Goal: Task Accomplishment & Management: Manage account settings

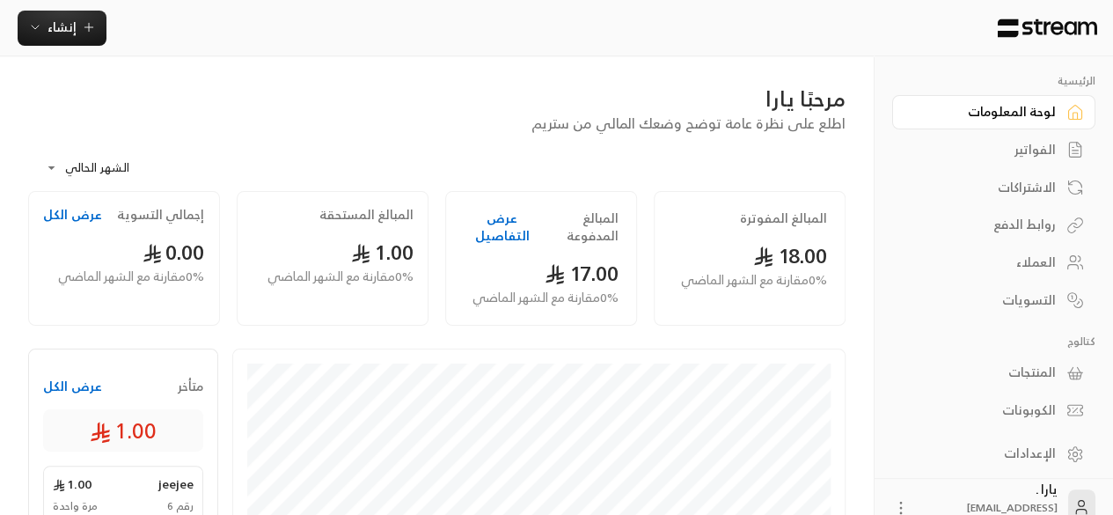
scroll to position [36, 0]
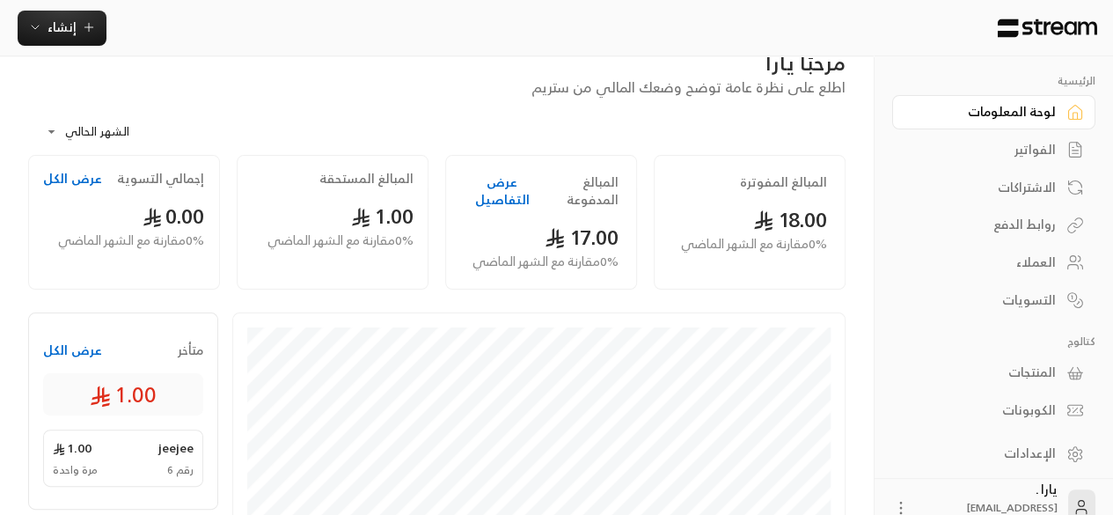
click at [1031, 219] on div "روابط الدفع" at bounding box center [985, 225] width 142 height 18
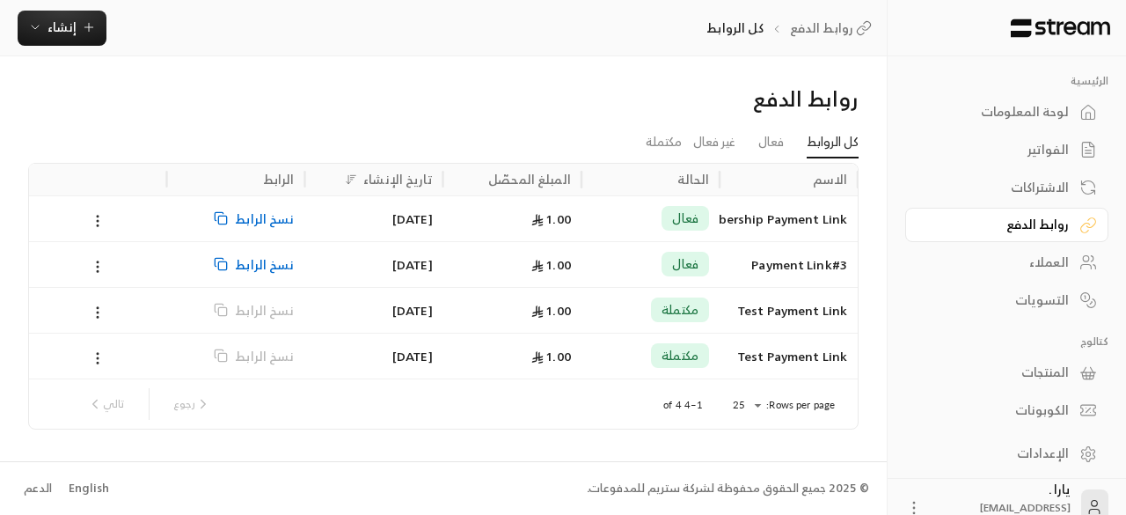
click at [264, 216] on span "نسخ الرابط" at bounding box center [264, 218] width 59 height 45
click at [753, 223] on div "Regular Membership Payment Link" at bounding box center [788, 218] width 117 height 45
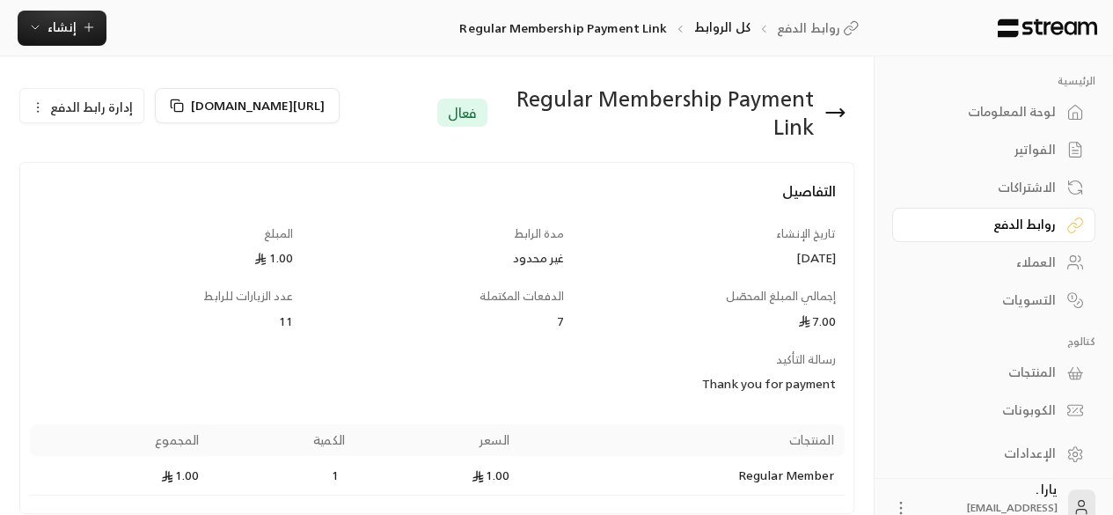
click at [832, 121] on icon at bounding box center [834, 112] width 21 height 21
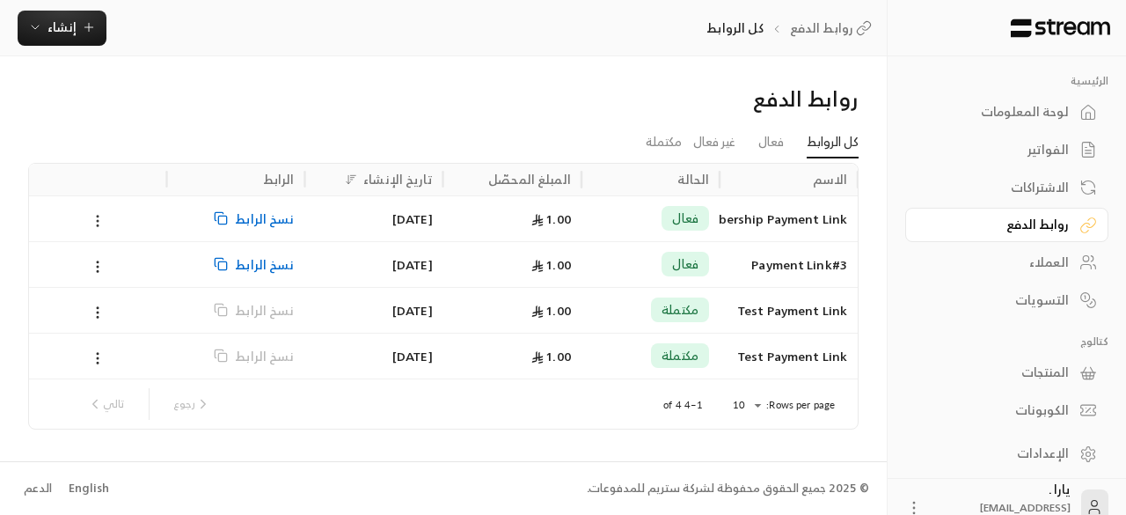
click at [98, 224] on circle at bounding box center [98, 225] width 2 height 2
click at [124, 261] on link "عرض" at bounding box center [121, 266] width 52 height 32
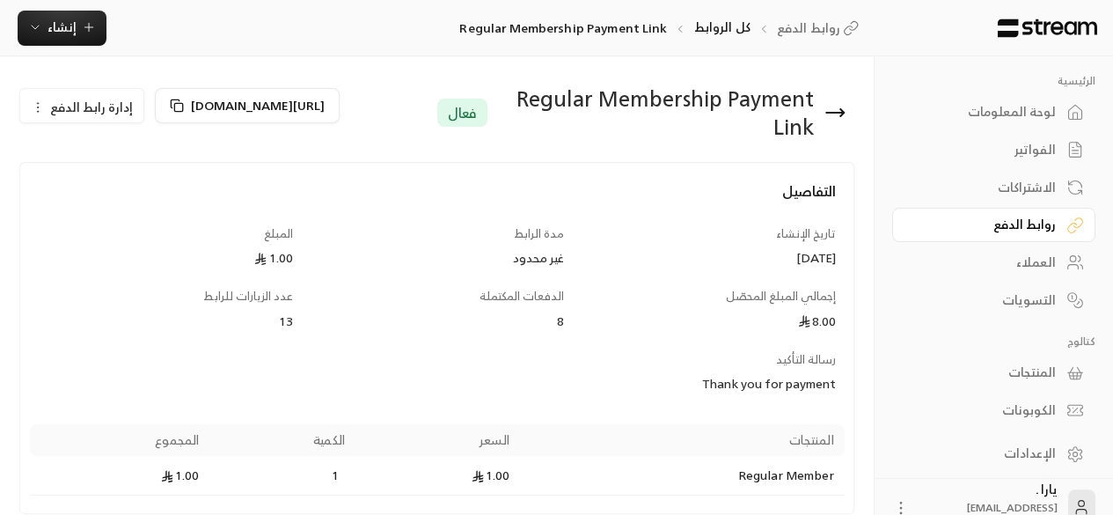
click at [90, 106] on span "إدارة رابط الدفع" at bounding box center [91, 107] width 83 height 22
click at [310, 191] on h4 "التفاصيل" at bounding box center [437, 199] width 798 height 39
click at [1040, 363] on div "المنتجات" at bounding box center [985, 372] width 142 height 18
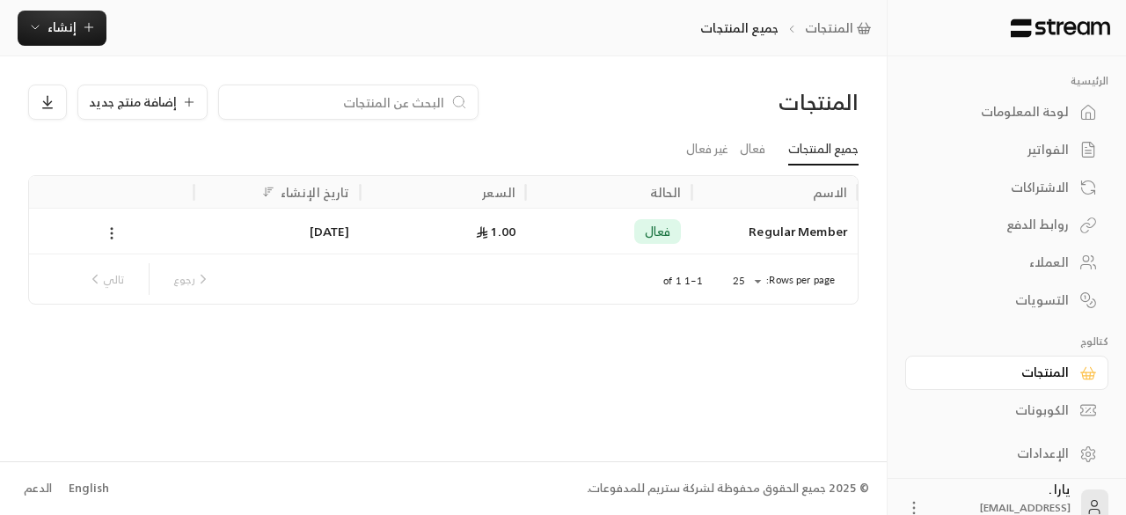
click at [111, 230] on icon at bounding box center [112, 233] width 16 height 16
click at [197, 270] on li "تعديل" at bounding box center [164, 277] width 110 height 32
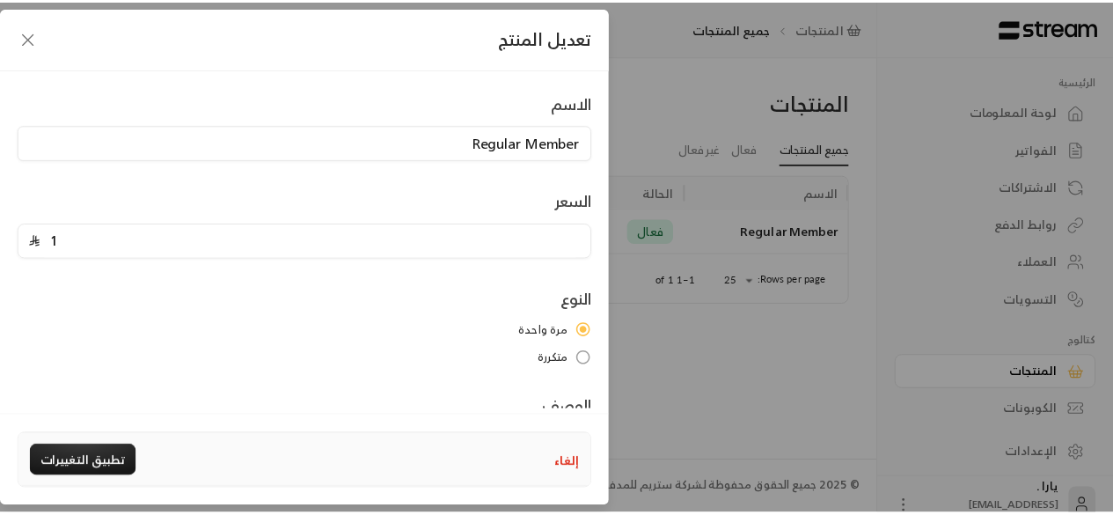
scroll to position [138, 0]
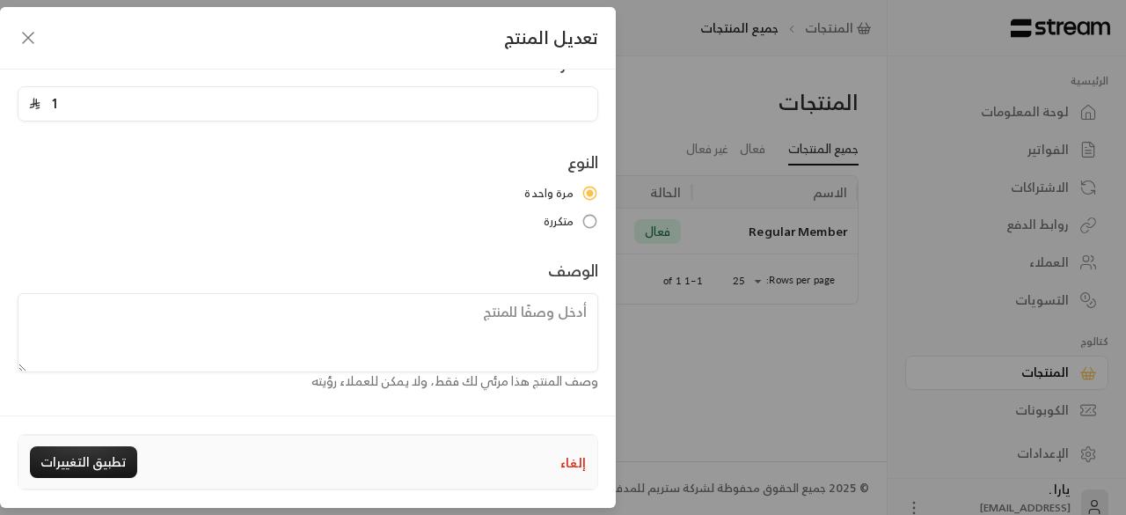
click at [387, 105] on input "1" at bounding box center [313, 103] width 546 height 33
type input "300"
click at [79, 465] on button "تطبيق التغييرات" at bounding box center [83, 462] width 107 height 32
click at [33, 48] on div "تعديل المنتج" at bounding box center [308, 38] width 616 height 62
click at [25, 41] on icon "button" at bounding box center [28, 38] width 11 height 11
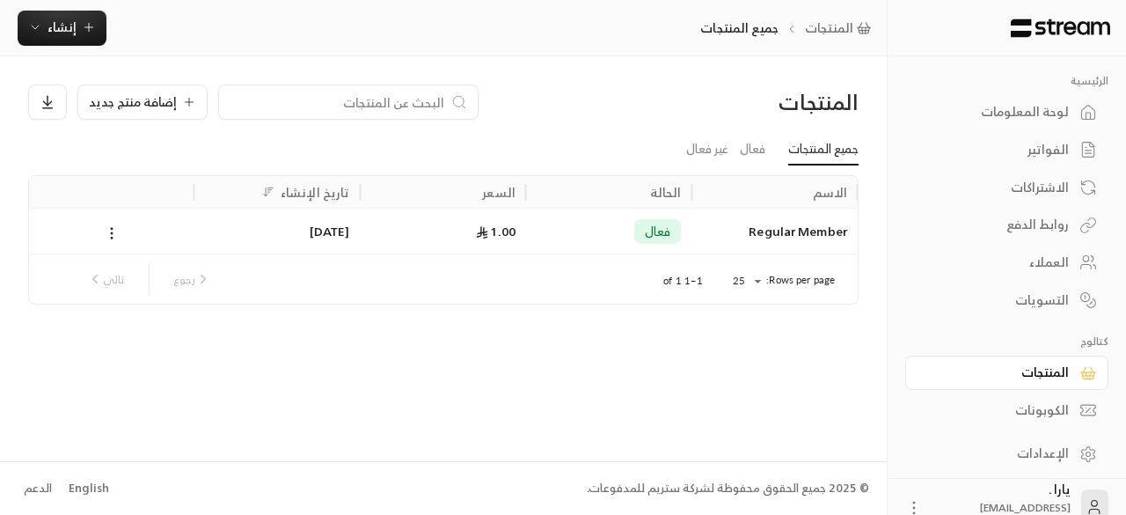
click at [1037, 141] on div "الفواتير" at bounding box center [998, 150] width 142 height 18
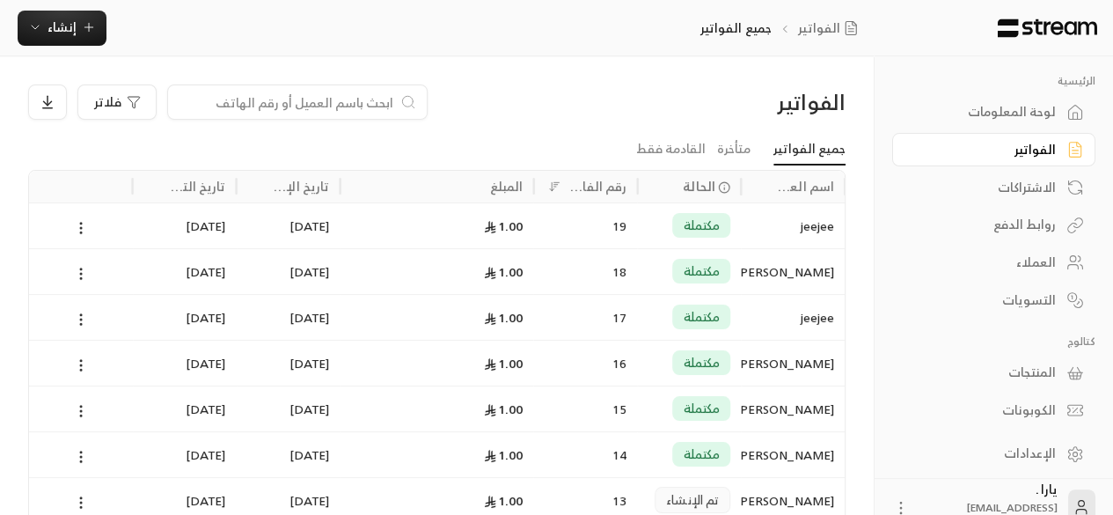
click at [1040, 115] on div "لوحة المعلومات" at bounding box center [985, 112] width 142 height 18
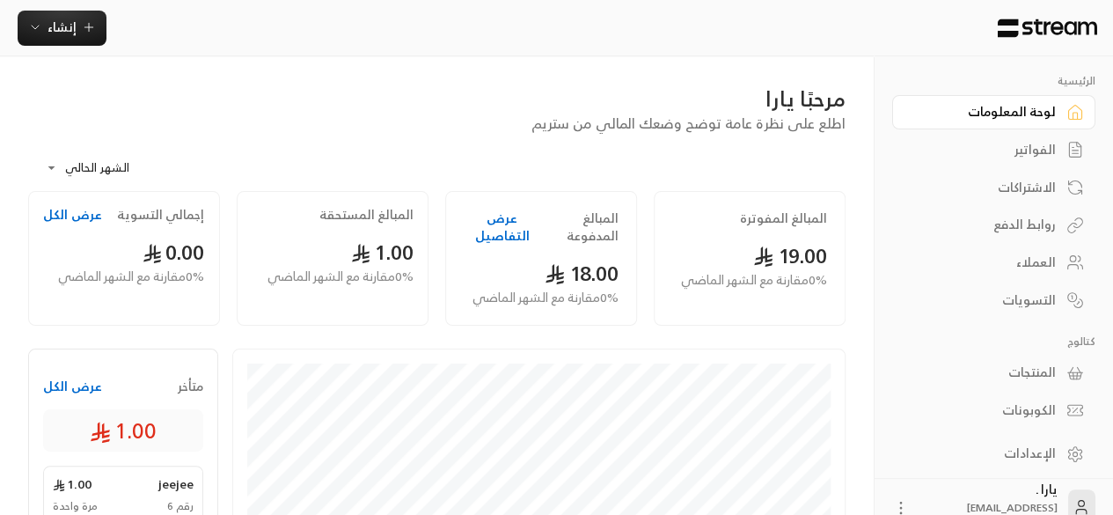
click at [1042, 223] on div "روابط الدفع" at bounding box center [985, 225] width 142 height 18
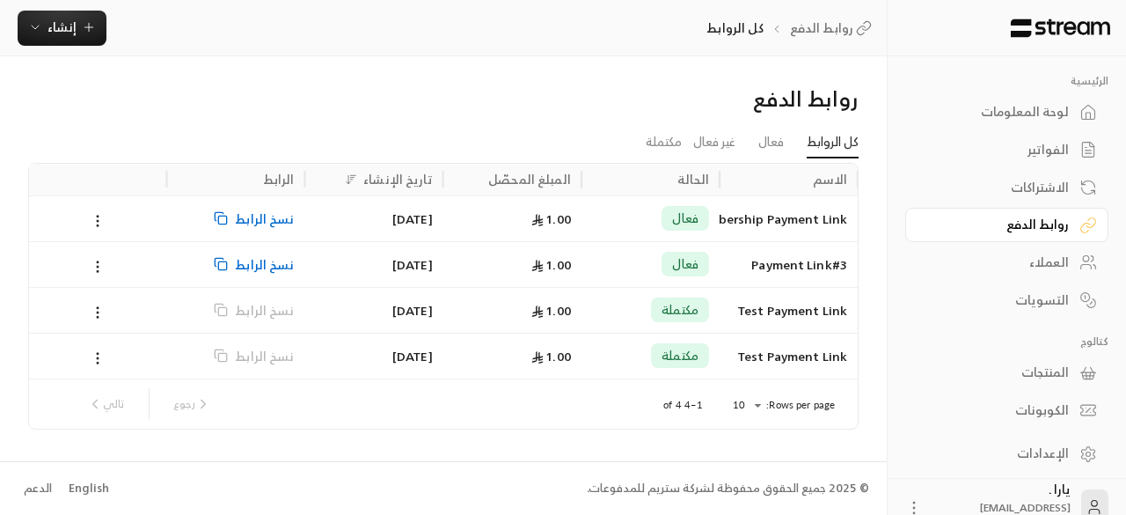
click at [486, 224] on div "1.00" at bounding box center [512, 218] width 117 height 45
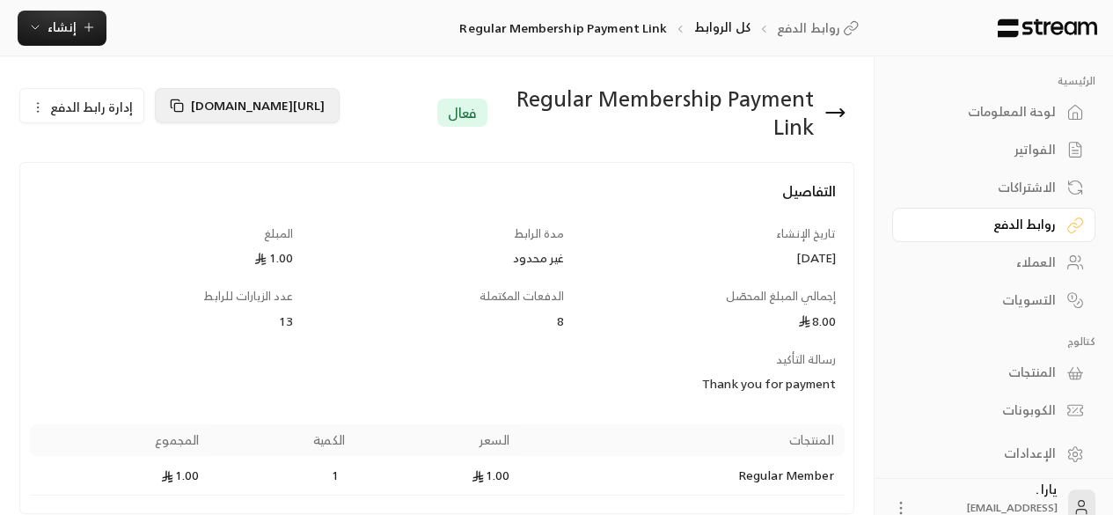
click at [315, 98] on span "[URL][DOMAIN_NAME]" at bounding box center [258, 105] width 134 height 22
click at [32, 28] on icon "button" at bounding box center [35, 27] width 14 height 14
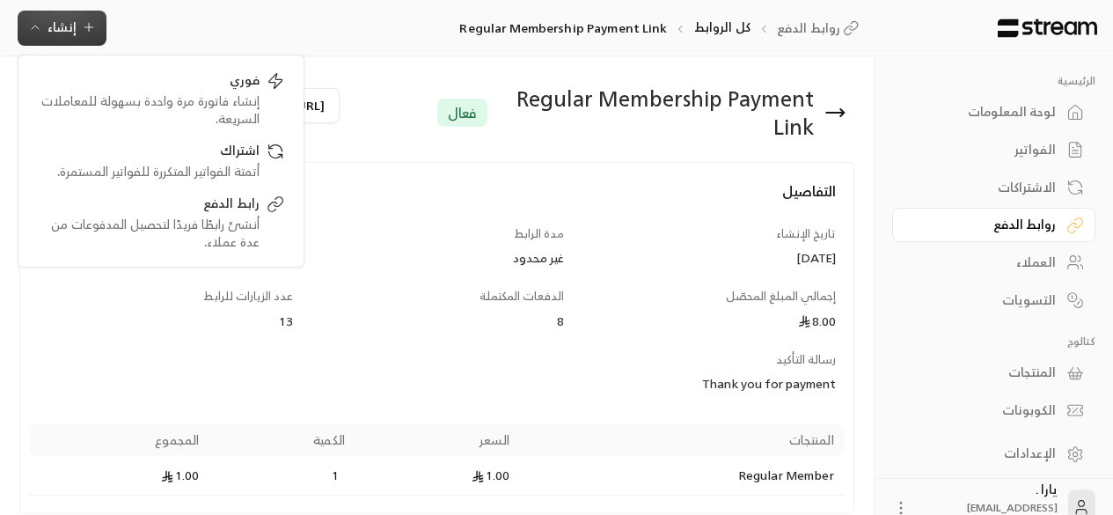
click at [485, 217] on h4 "التفاصيل" at bounding box center [437, 199] width 798 height 39
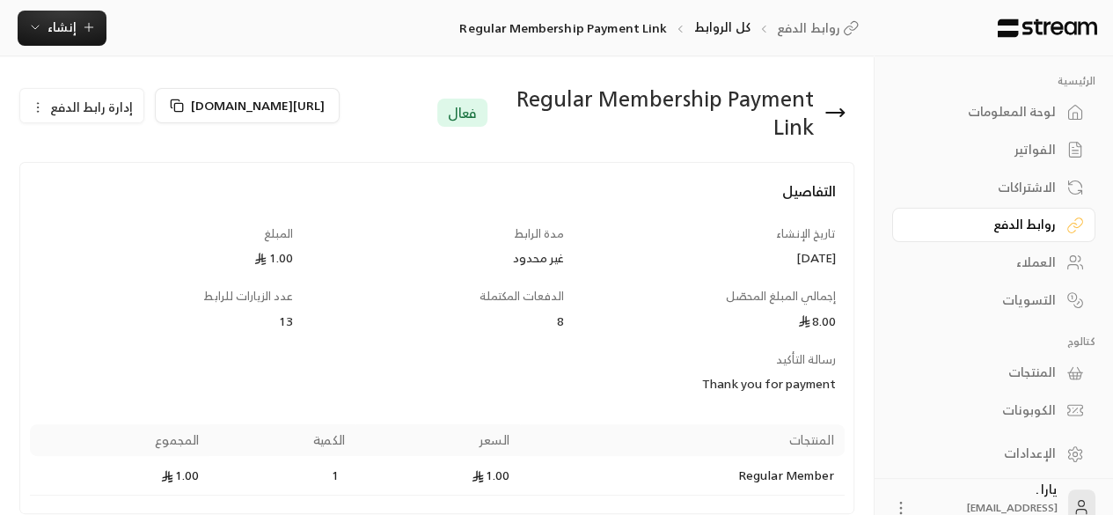
click at [1028, 117] on div "لوحة المعلومات" at bounding box center [985, 112] width 142 height 18
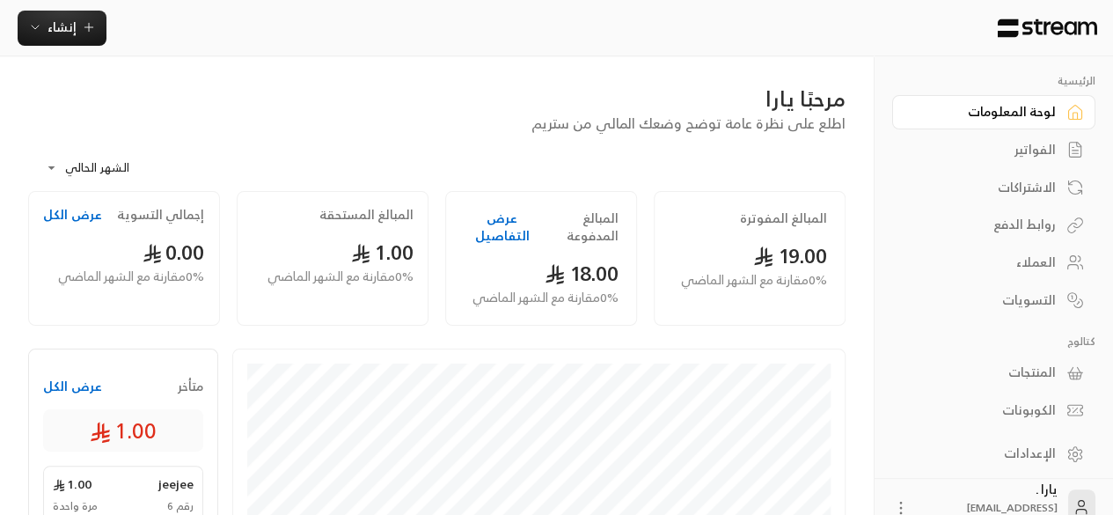
click at [1046, 152] on div "الفواتير" at bounding box center [985, 150] width 142 height 18
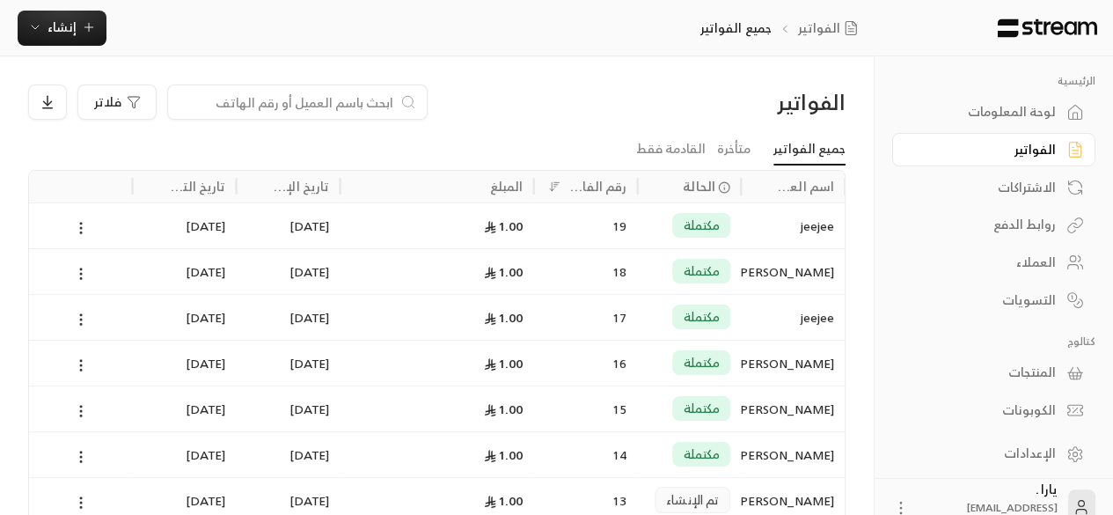
click at [1038, 186] on div "الاشتراكات" at bounding box center [985, 188] width 142 height 18
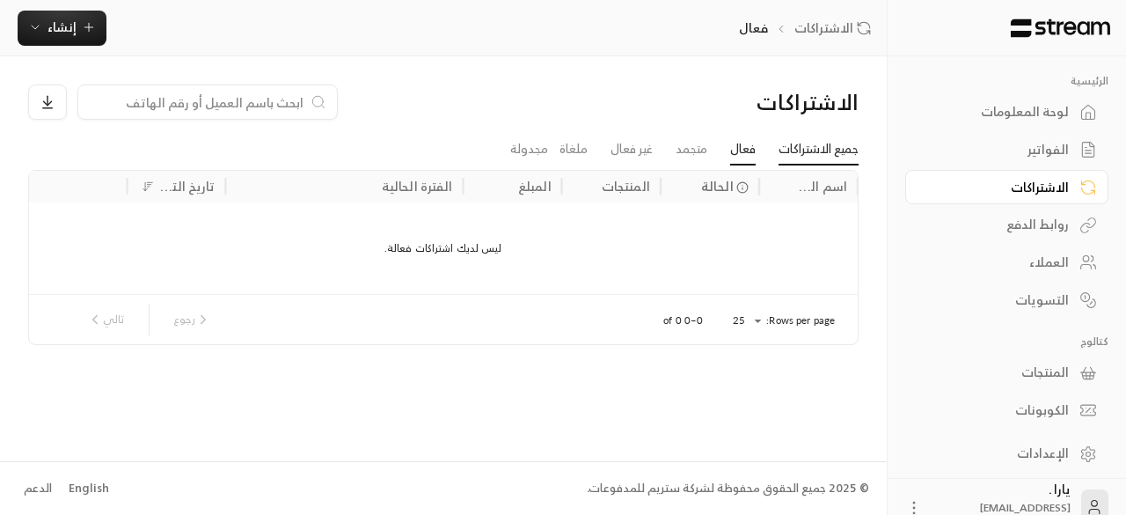
click at [809, 154] on link "جميع الاشتراكات" at bounding box center [819, 150] width 80 height 32
click at [1042, 219] on div "روابط الدفع" at bounding box center [998, 225] width 142 height 18
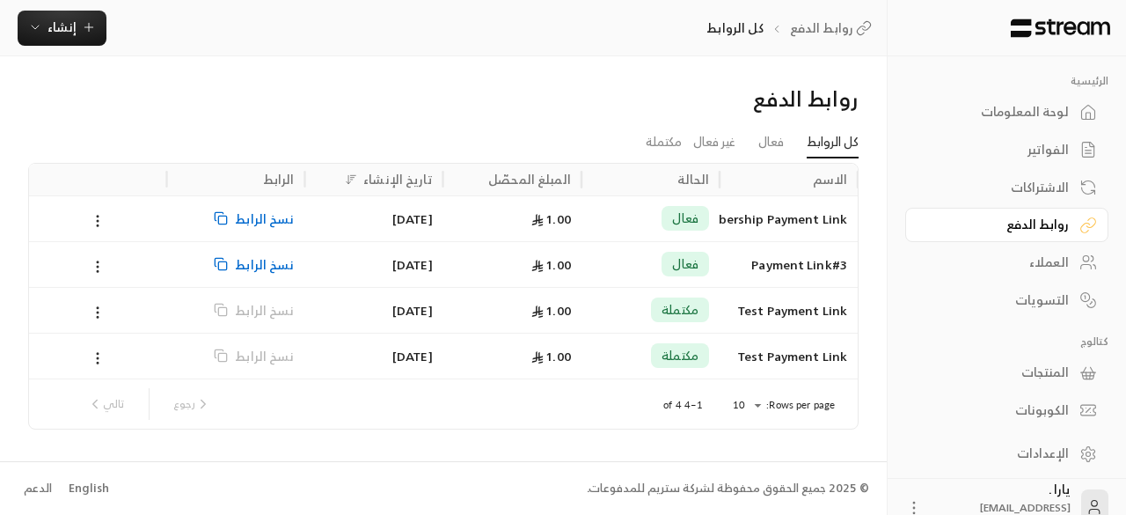
click at [1036, 260] on div "العملاء" at bounding box center [998, 262] width 142 height 18
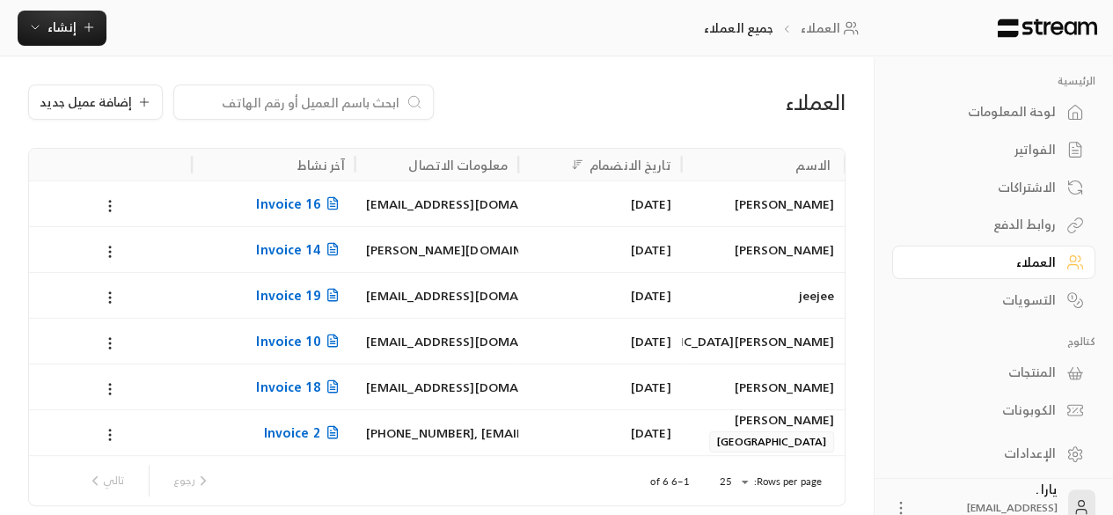
click at [1037, 302] on div "التسويات" at bounding box center [985, 300] width 142 height 18
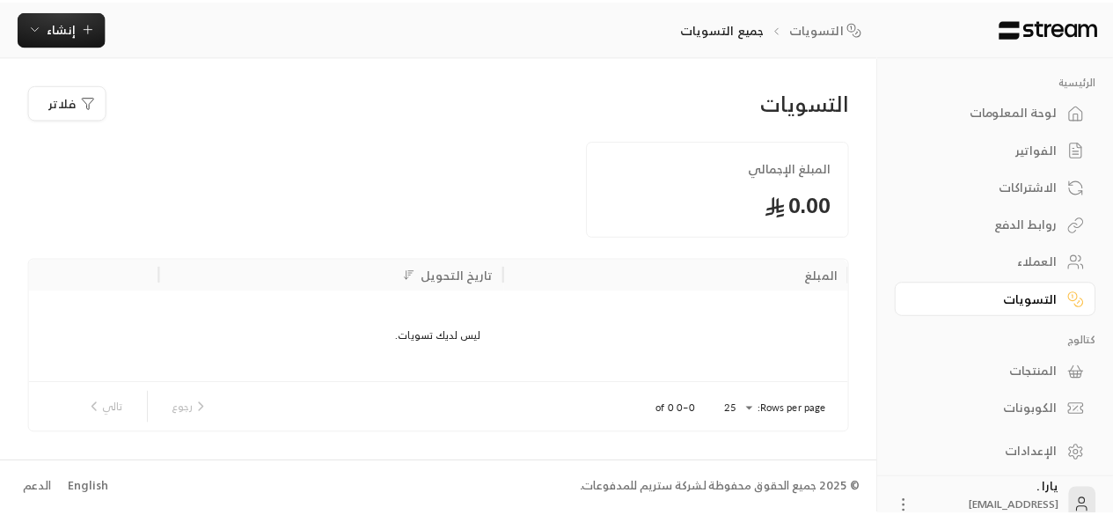
scroll to position [20, 0]
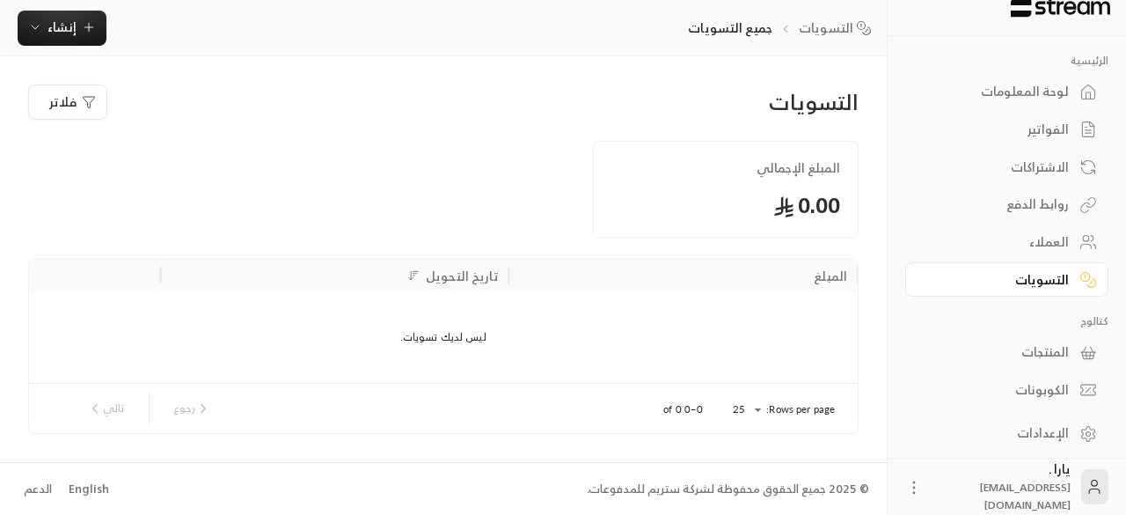
click at [1056, 351] on div "المنتجات" at bounding box center [998, 352] width 142 height 18
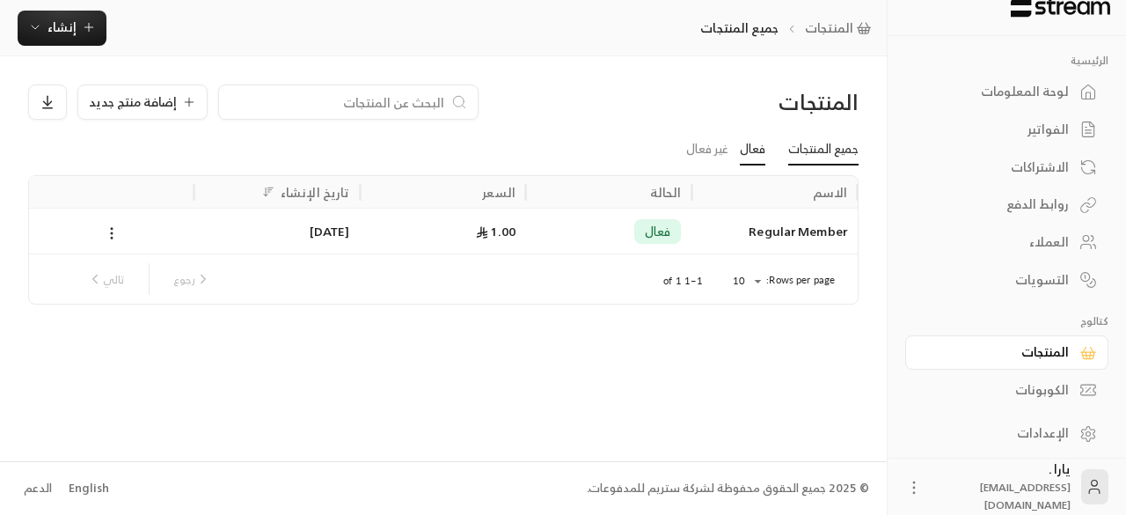
click at [751, 152] on link "فعال" at bounding box center [753, 150] width 26 height 32
click at [700, 155] on link "غير فعال" at bounding box center [707, 150] width 42 height 32
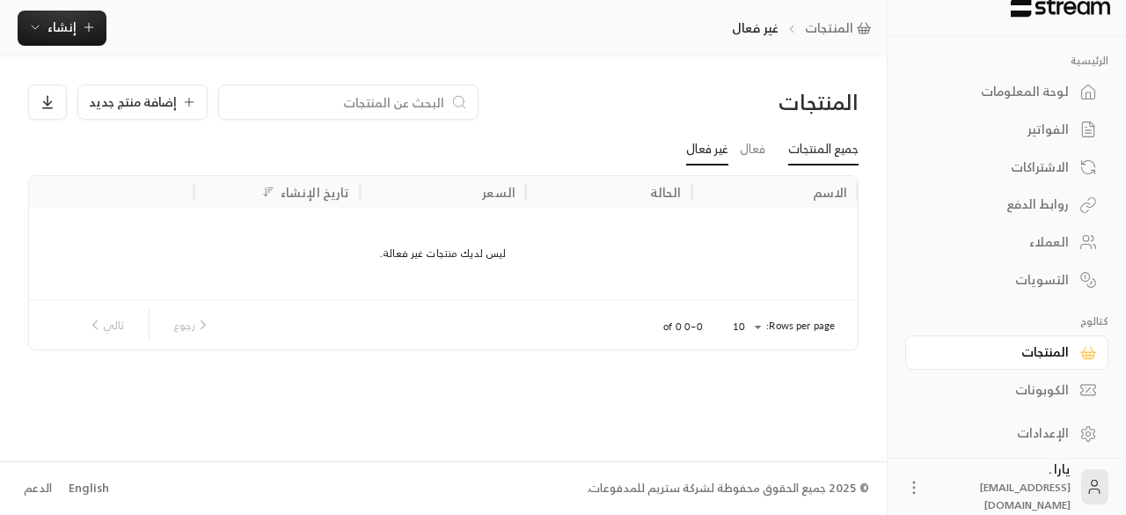
click at [831, 163] on link "جميع المنتجات" at bounding box center [823, 150] width 70 height 32
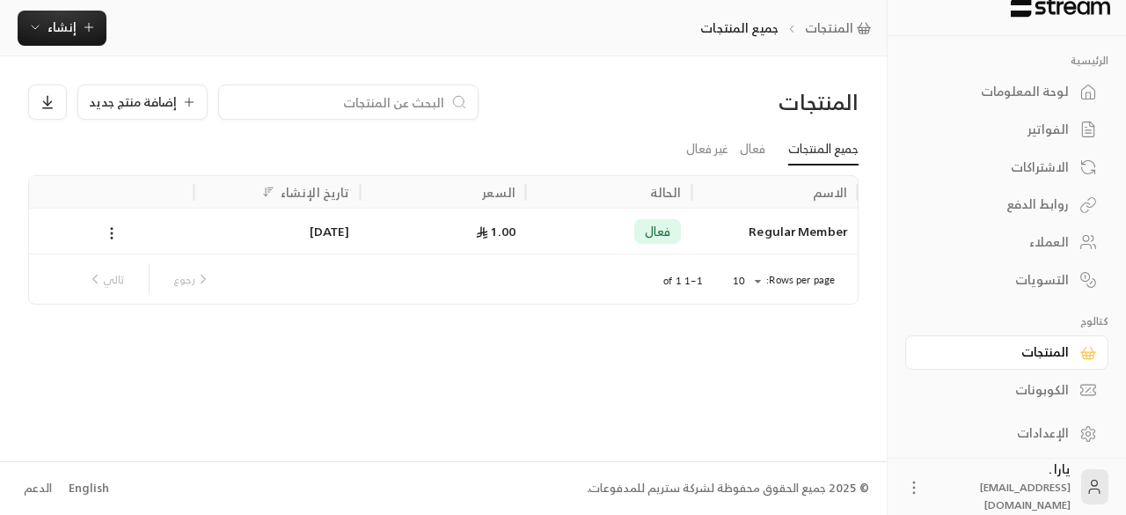
click at [1045, 197] on div "روابط الدفع" at bounding box center [998, 204] width 142 height 18
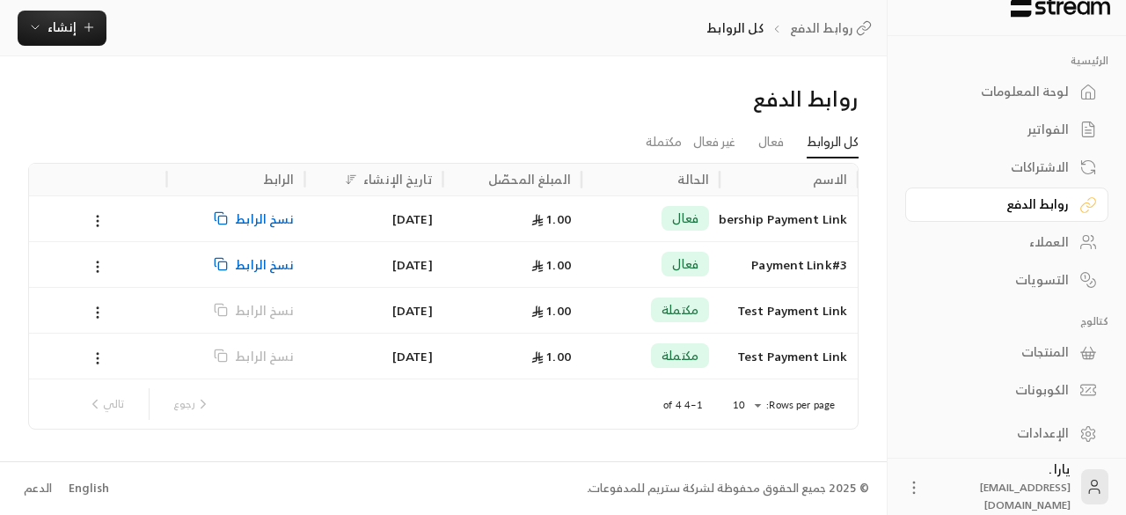
click at [790, 211] on div "Regular Membership Payment Link" at bounding box center [788, 218] width 117 height 45
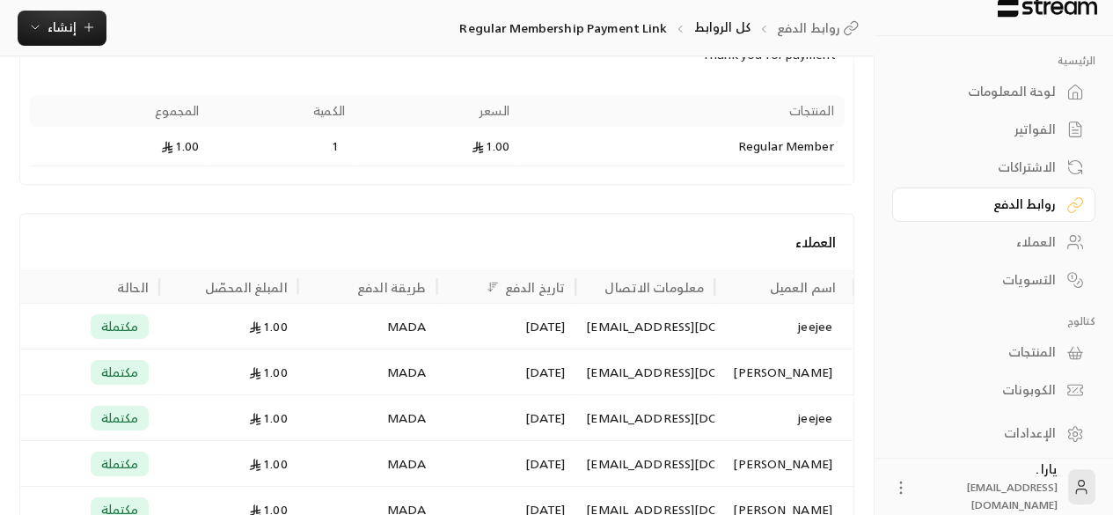
scroll to position [324, 0]
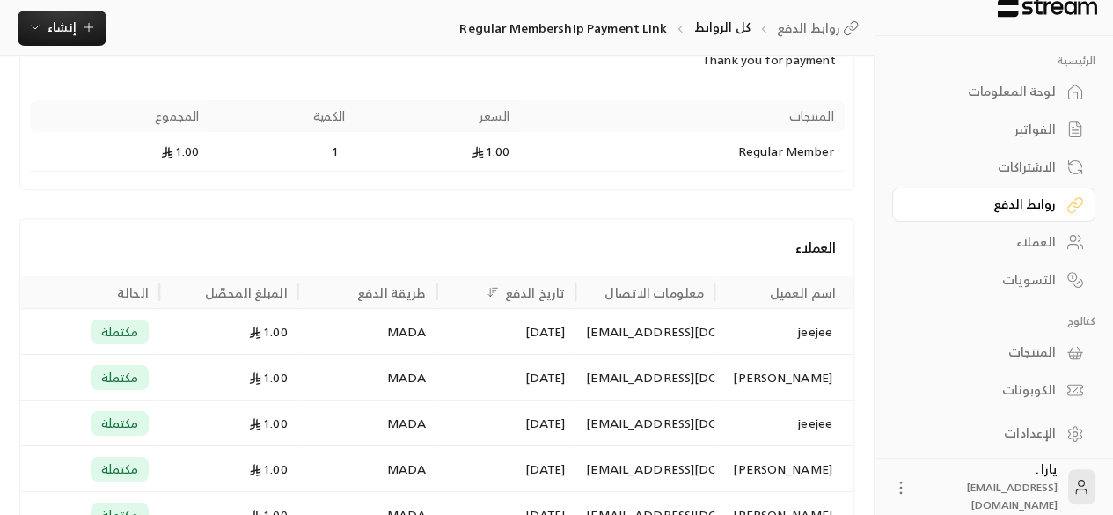
click at [817, 325] on div "jeejee" at bounding box center [778, 331] width 107 height 45
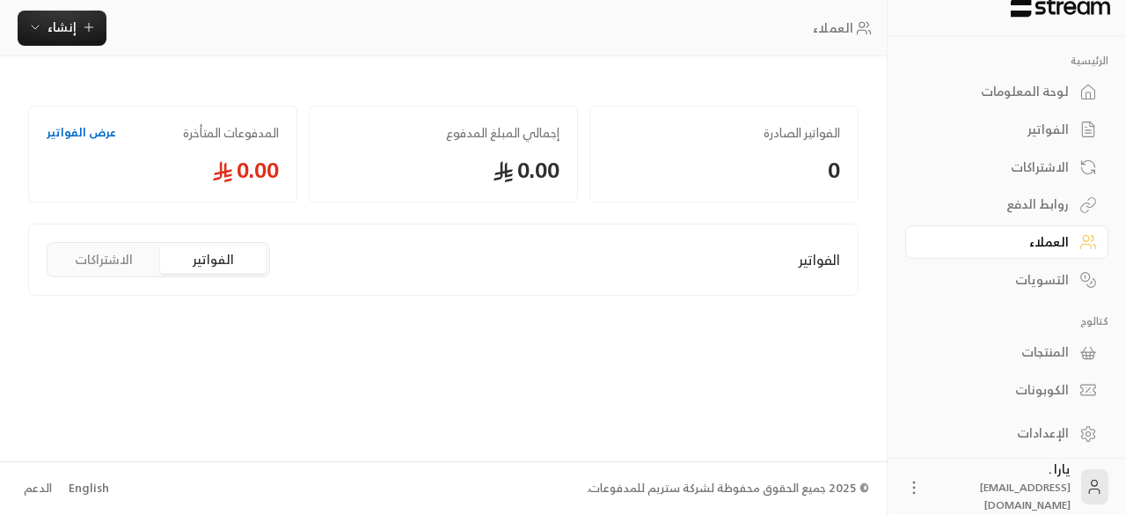
click at [1052, 344] on div "المنتجات" at bounding box center [998, 352] width 142 height 18
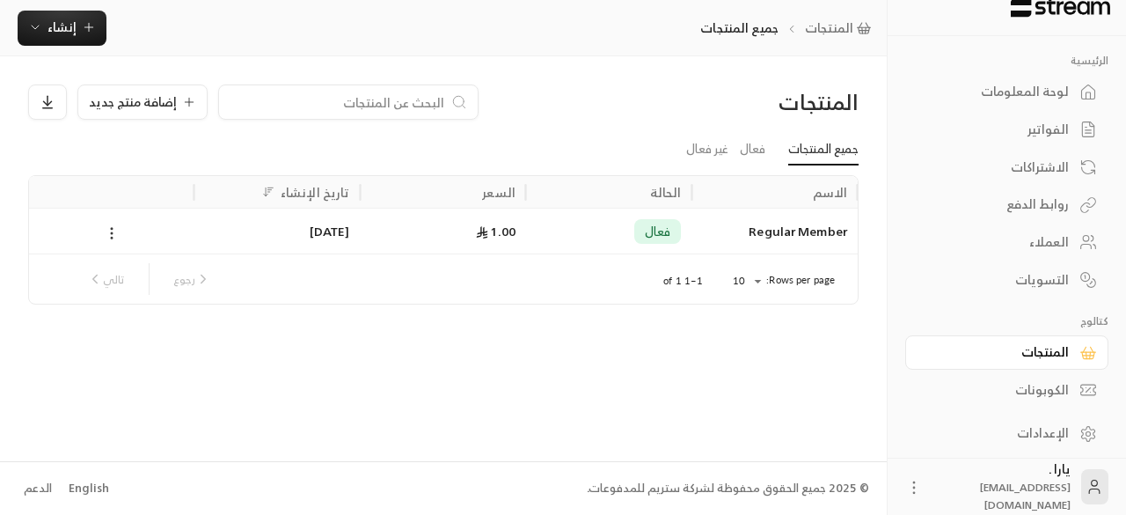
click at [106, 228] on icon at bounding box center [112, 233] width 16 height 16
click at [198, 267] on li "تعديل" at bounding box center [164, 277] width 110 height 32
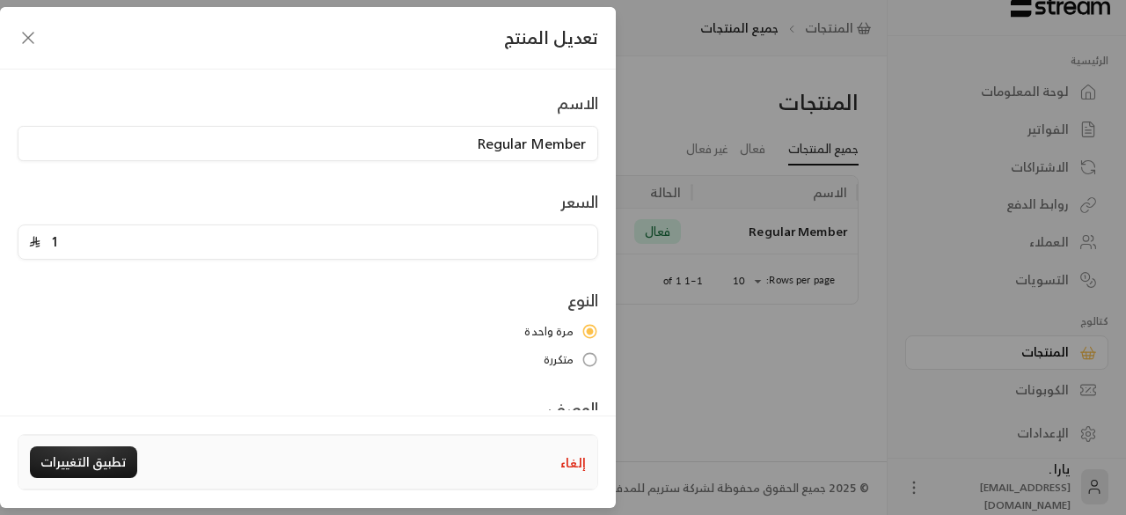
click at [453, 246] on input "1" at bounding box center [313, 241] width 546 height 33
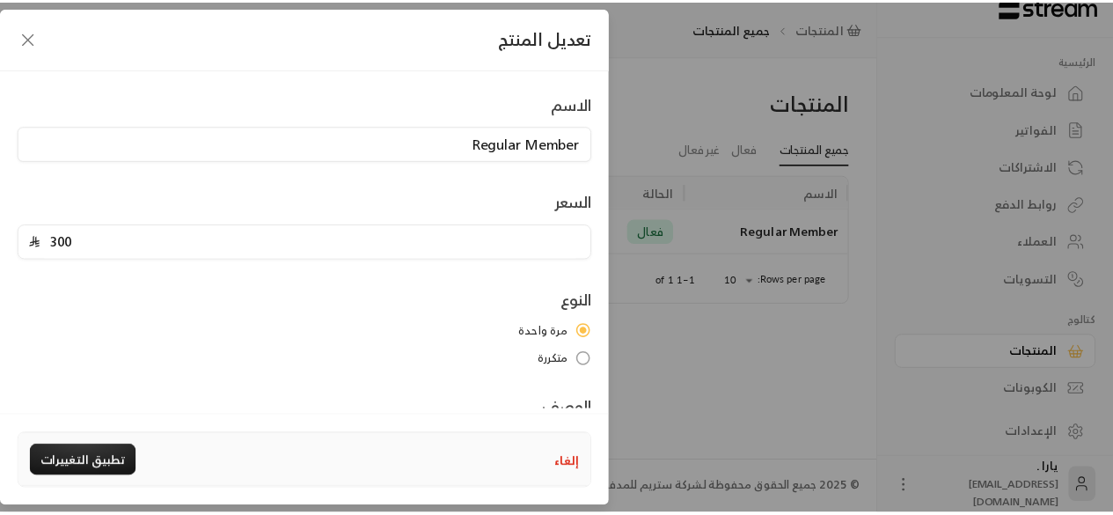
scroll to position [138, 0]
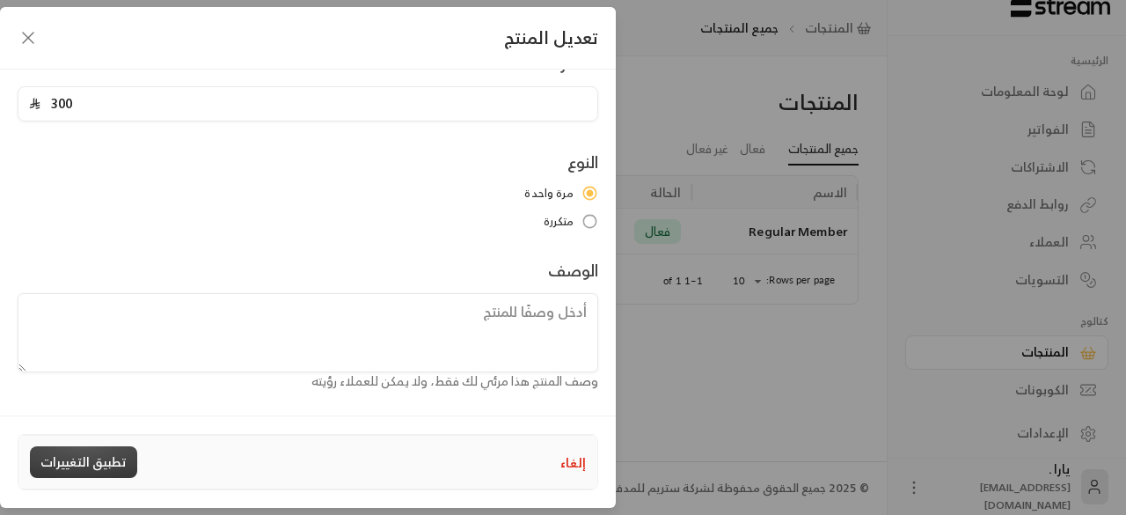
type input "300"
click at [93, 454] on button "تطبيق التغييرات" at bounding box center [83, 462] width 107 height 32
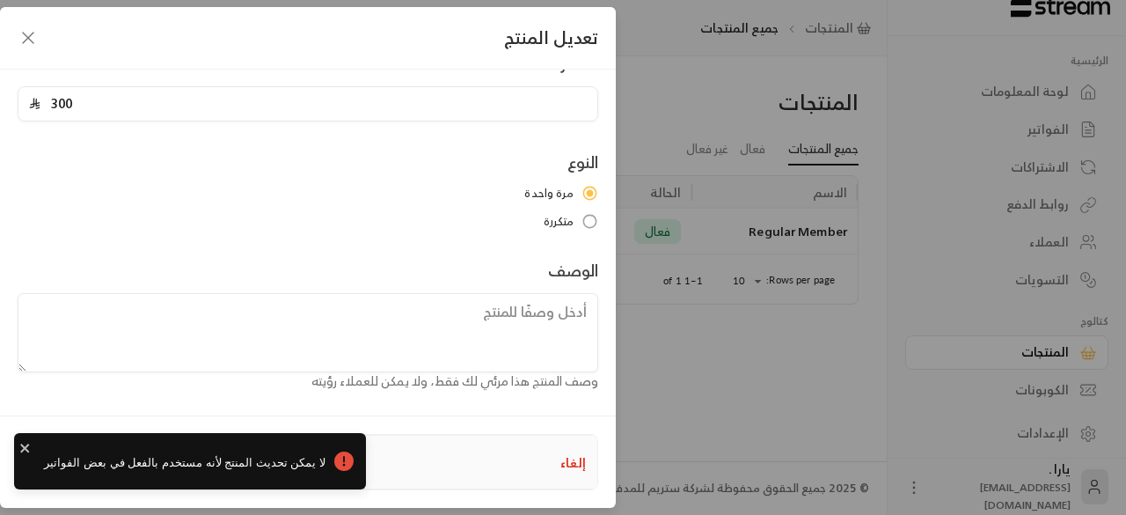
click at [683, 384] on div "تعديل المنتج الاسم Regular Member السعر 300 النوع مرة واحدة متكررة الوصف وصف [D…" at bounding box center [563, 257] width 1126 height 515
type input "0"
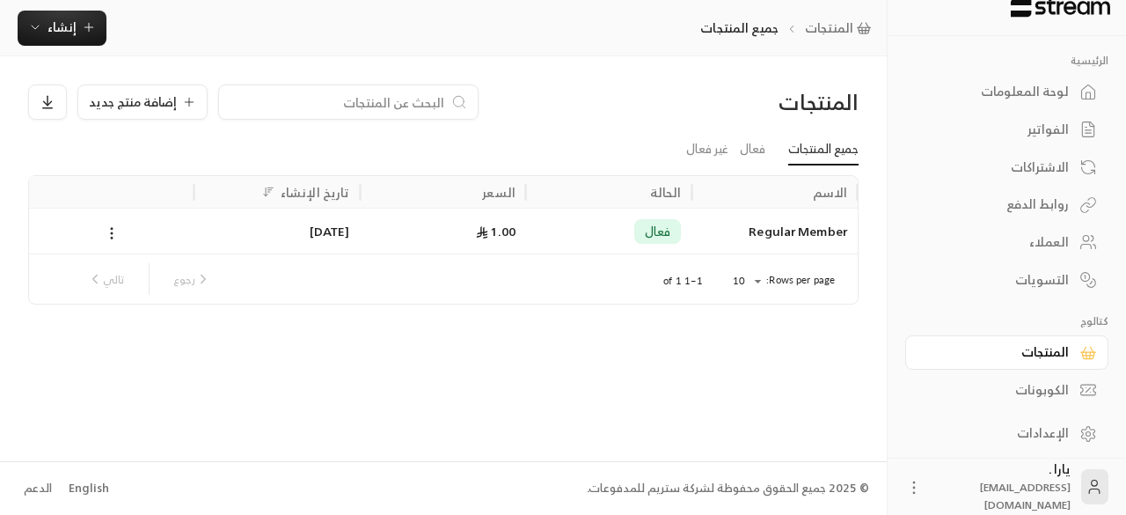
click at [1056, 199] on div "روابط الدفع" at bounding box center [998, 204] width 142 height 18
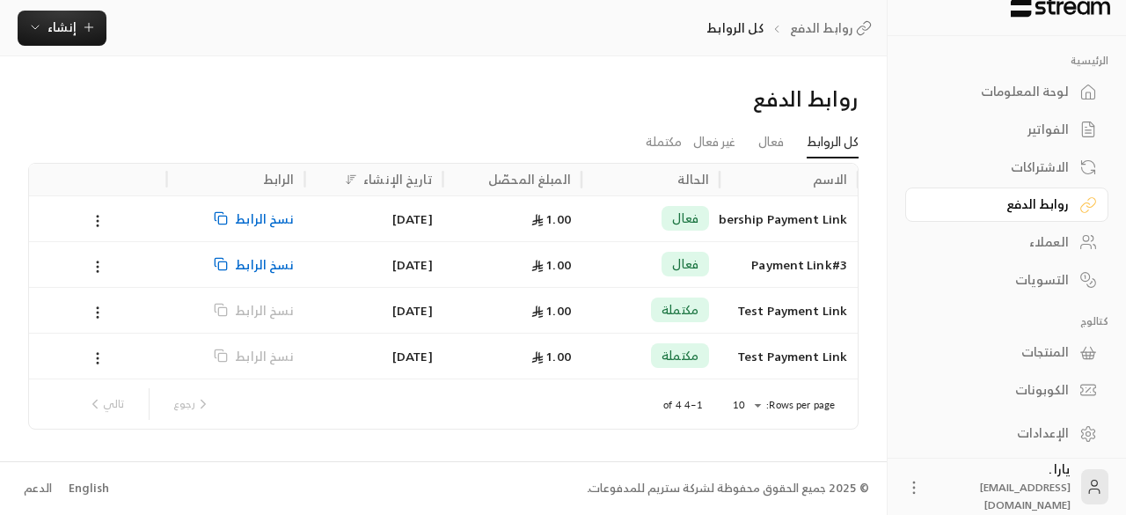
click at [769, 216] on div "Regular Membership Payment Link" at bounding box center [788, 218] width 117 height 45
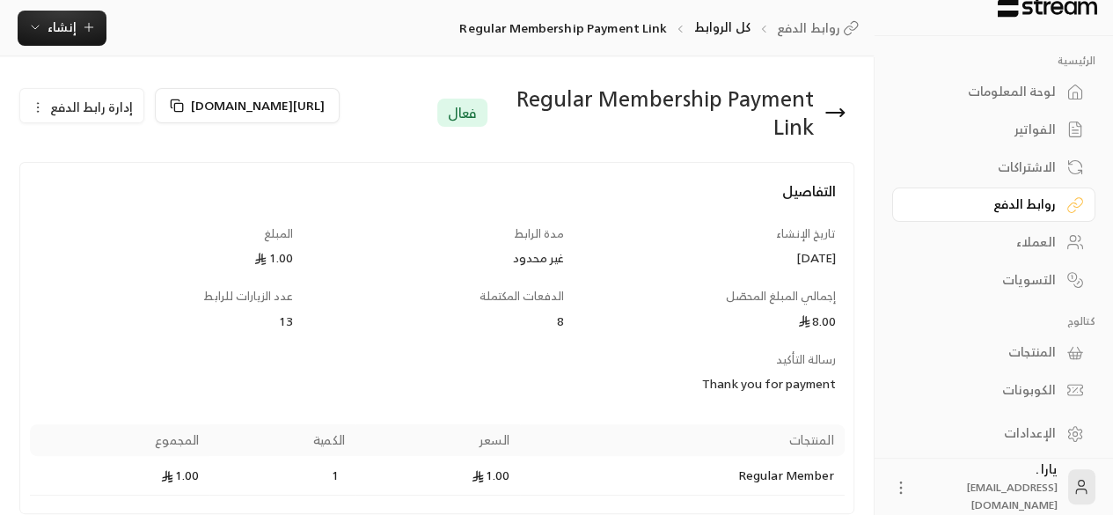
click at [73, 100] on span "إدارة رابط الدفع" at bounding box center [91, 107] width 83 height 22
click at [480, 207] on h4 "التفاصيل" at bounding box center [437, 199] width 798 height 39
click at [777, 128] on div "Regular Membership Payment Link" at bounding box center [656, 112] width 317 height 56
